Goal: Navigation & Orientation: Find specific page/section

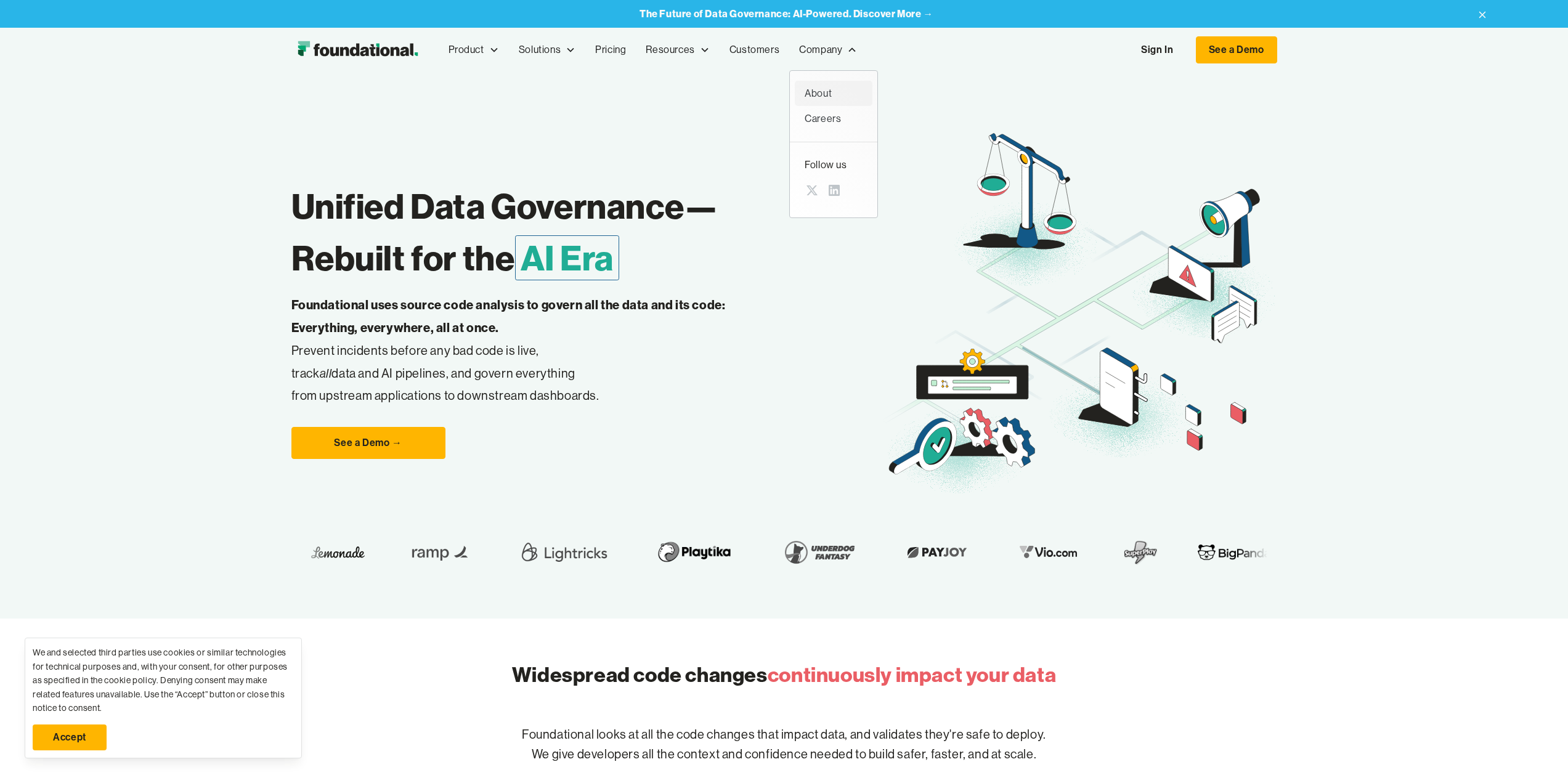
click at [822, 94] on div "About" at bounding box center [833, 93] width 58 height 16
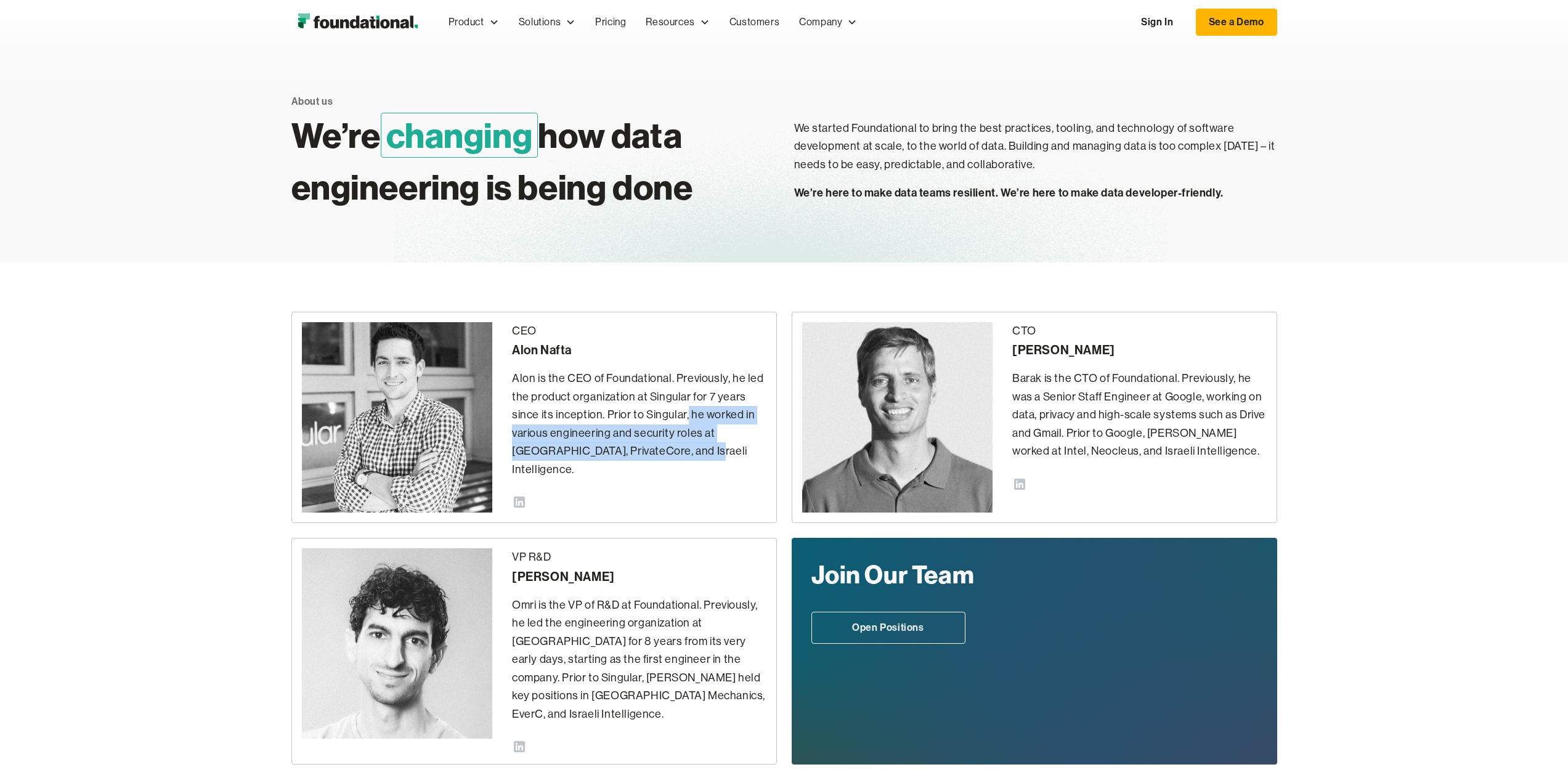
drag, startPoint x: 687, startPoint y: 416, endPoint x: 697, endPoint y: 458, distance: 43.2
click at [697, 458] on p "Alon is the CEO of Foundational. Previously, he led the product organization at…" at bounding box center [638, 425] width 254 height 109
